Goal: Check status: Check status

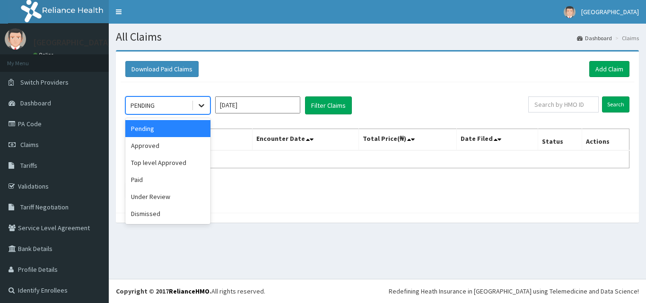
click at [203, 106] on icon at bounding box center [201, 105] width 9 height 9
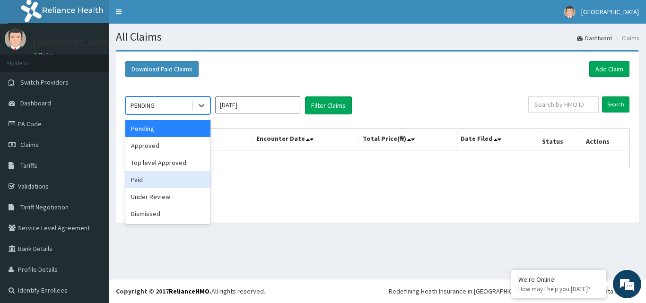
click at [140, 178] on div "Paid" at bounding box center [167, 179] width 85 height 17
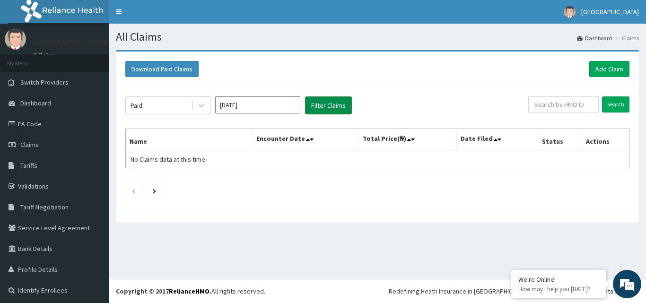
click at [325, 109] on button "Filter Claims" at bounding box center [328, 105] width 47 height 18
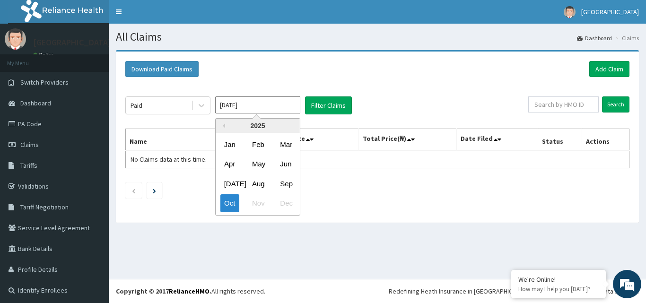
click at [268, 108] on input "[DATE]" at bounding box center [257, 104] width 85 height 17
click at [290, 182] on div "Sep" at bounding box center [285, 184] width 19 height 18
type input "[DATE]"
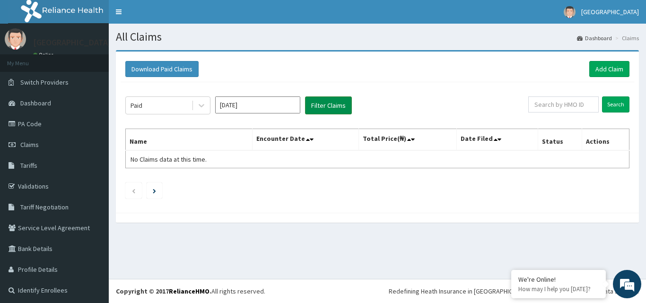
click at [328, 109] on button "Filter Claims" at bounding box center [328, 105] width 47 height 18
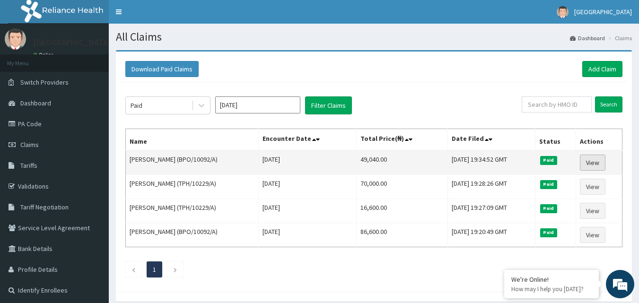
click at [599, 161] on link "View" at bounding box center [593, 163] width 26 height 16
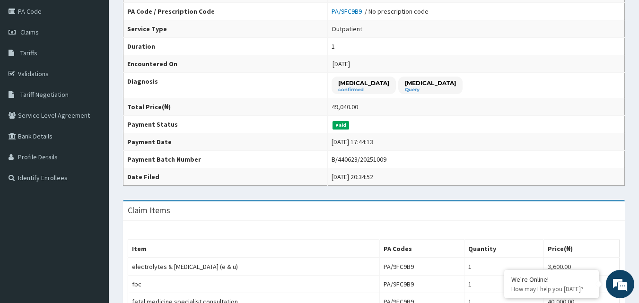
click at [639, 298] on html "R EL Toggle navigation [GEOGRAPHIC_DATA] - [EMAIL_ADDRESS][DOMAIN_NAME] Member …" at bounding box center [319, 219] width 639 height 665
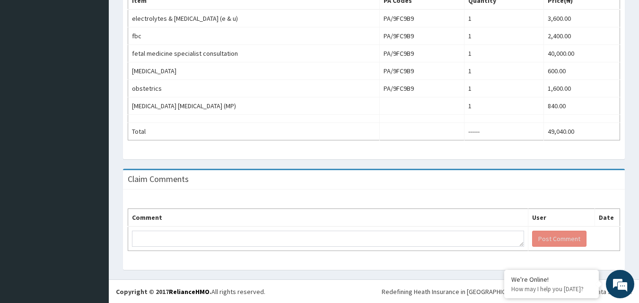
scroll to position [361, 0]
